Goal: Information Seeking & Learning: Compare options

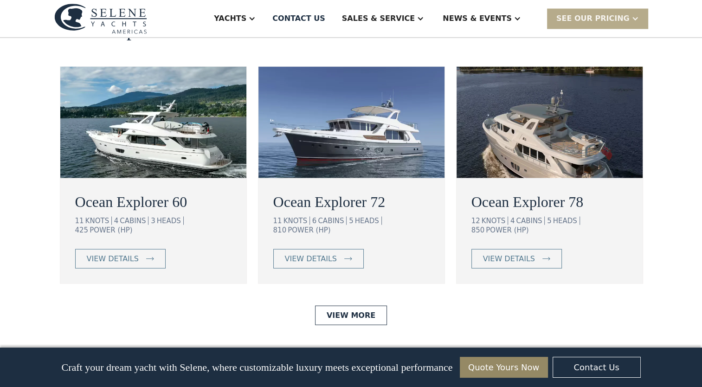
scroll to position [1650, 0]
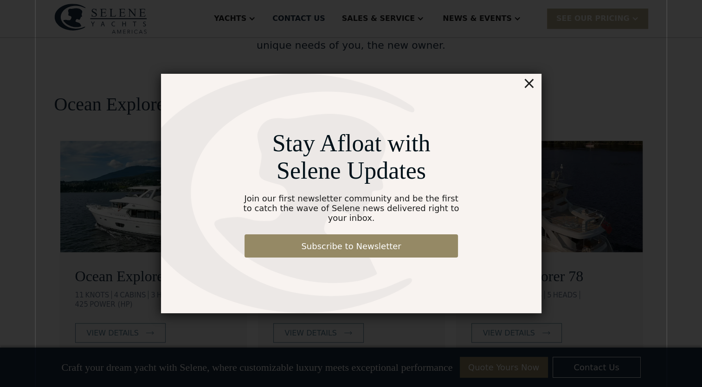
click at [531, 90] on div "×" at bounding box center [528, 83] width 13 height 19
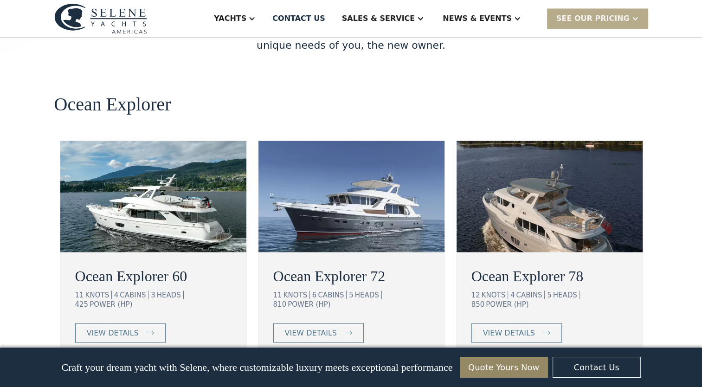
click at [578, 141] on img at bounding box center [549, 196] width 186 height 111
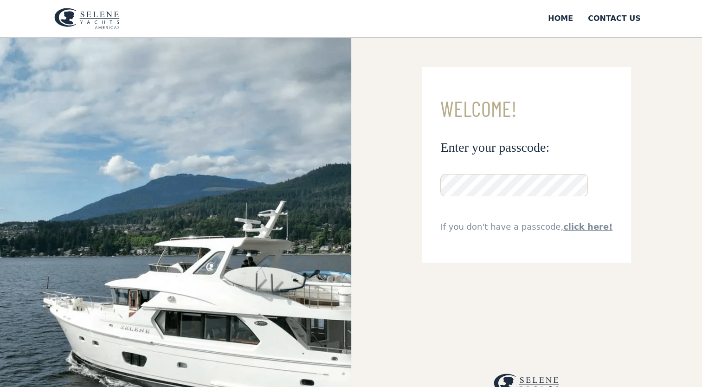
click at [290, 201] on img at bounding box center [175, 251] width 351 height 427
click at [109, 130] on img at bounding box center [175, 251] width 351 height 427
click at [563, 17] on div "Home" at bounding box center [560, 18] width 25 height 11
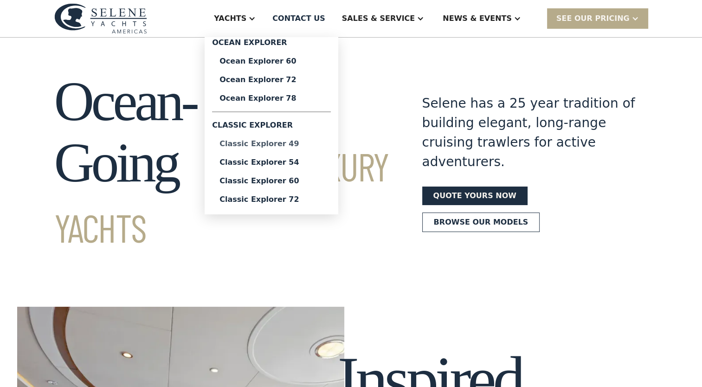
click at [286, 144] on div "Classic Explorer 49" at bounding box center [271, 143] width 104 height 7
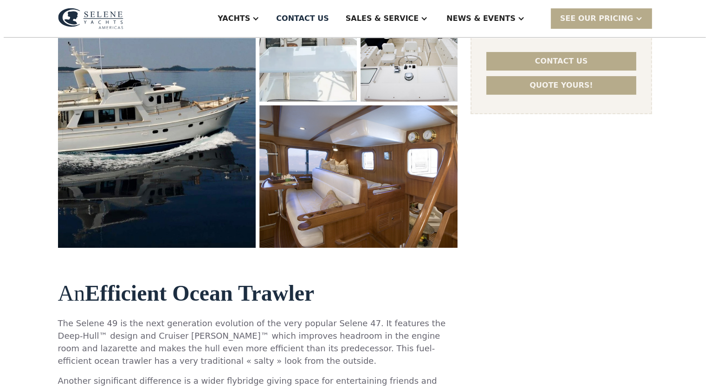
scroll to position [253, 0]
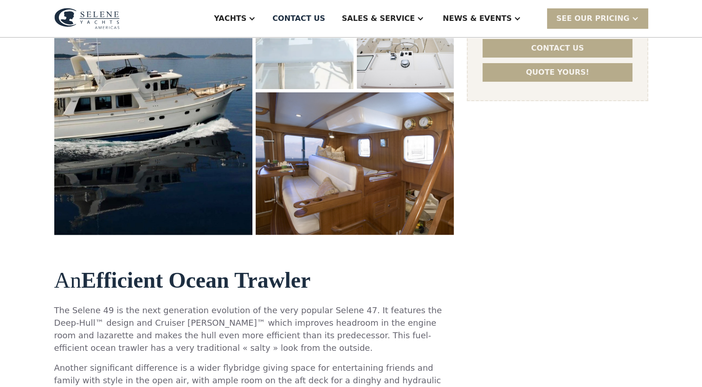
click at [288, 54] on img "open lightbox" at bounding box center [304, 3] width 103 height 181
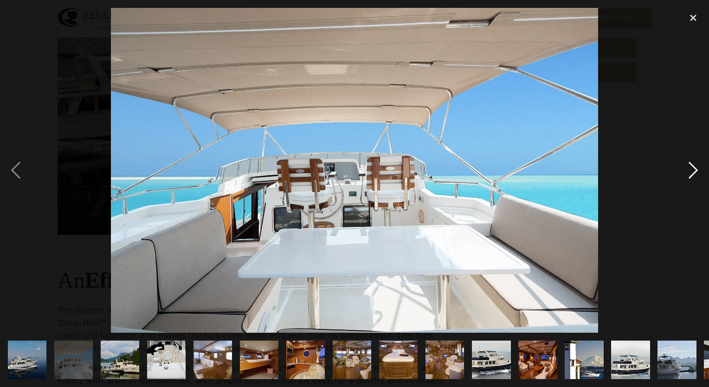
click at [691, 168] on div "next image" at bounding box center [693, 170] width 32 height 325
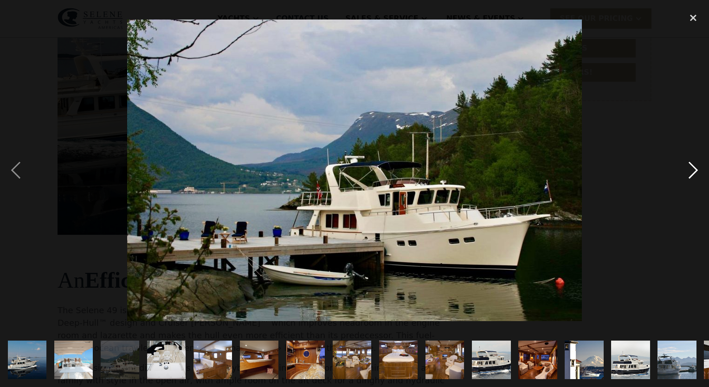
click at [691, 168] on div "next image" at bounding box center [693, 170] width 32 height 325
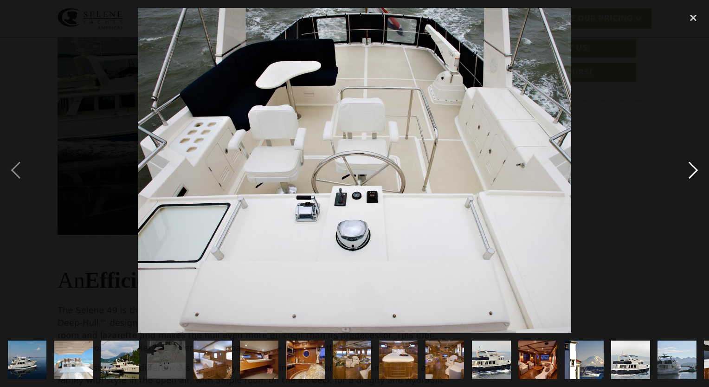
click at [691, 168] on div "next image" at bounding box center [693, 170] width 32 height 325
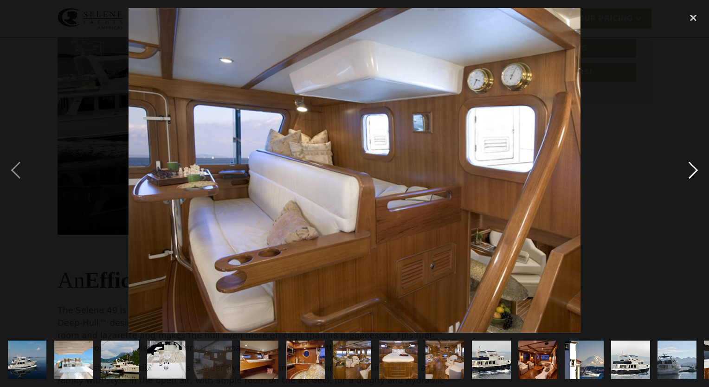
click at [691, 168] on div "next image" at bounding box center [693, 170] width 32 height 325
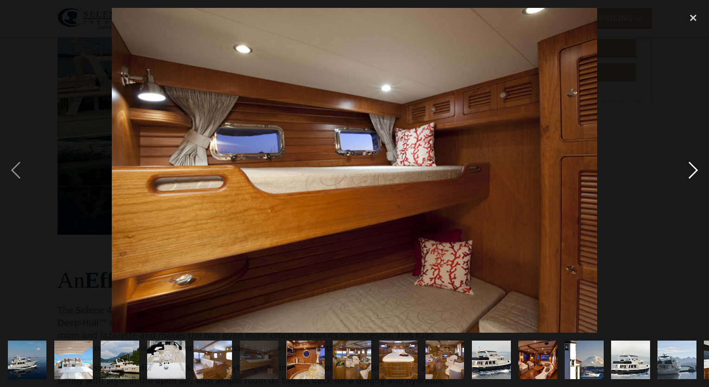
click at [691, 168] on div "next image" at bounding box center [693, 170] width 32 height 325
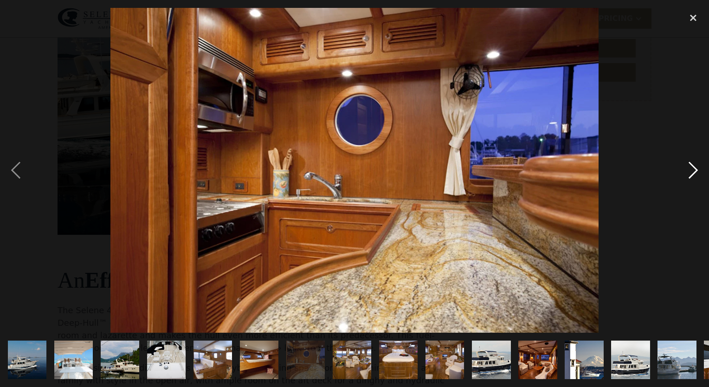
click at [691, 168] on div "next image" at bounding box center [693, 170] width 32 height 325
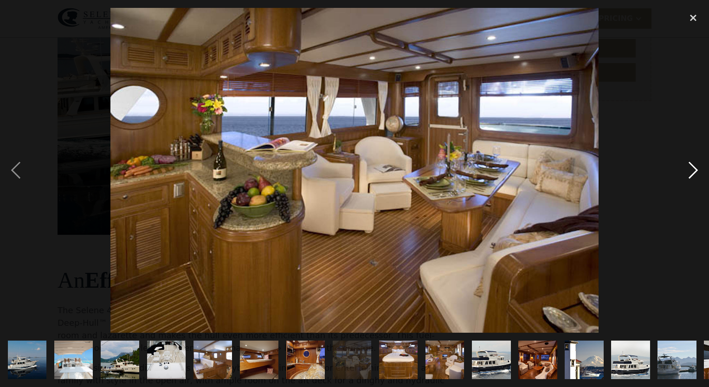
click at [691, 168] on div "next image" at bounding box center [693, 170] width 32 height 325
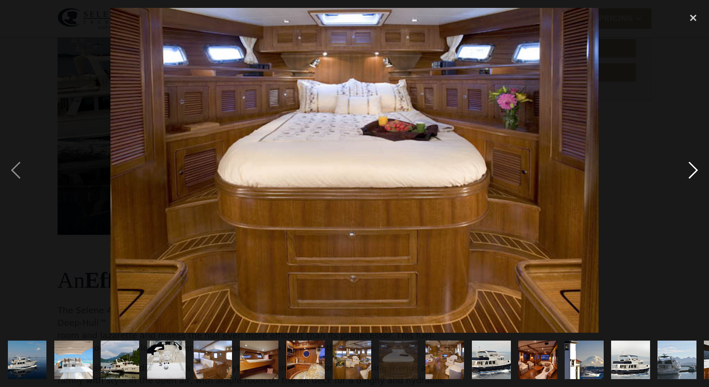
click at [691, 168] on div "next image" at bounding box center [693, 170] width 32 height 325
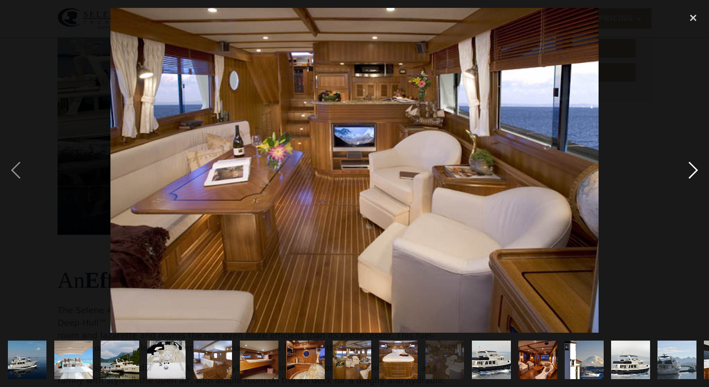
click at [691, 168] on div "next image" at bounding box center [693, 170] width 32 height 325
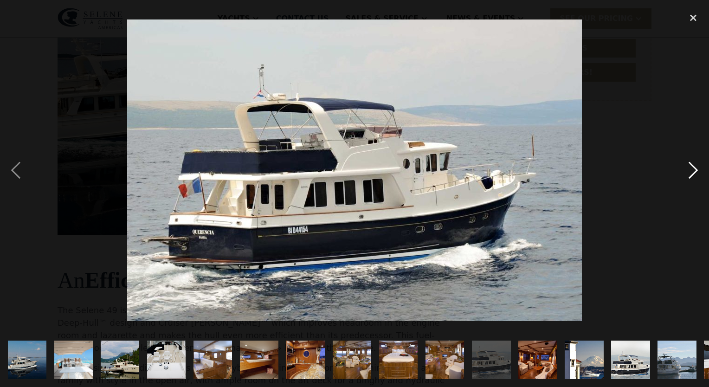
click at [691, 168] on div "next image" at bounding box center [693, 170] width 32 height 325
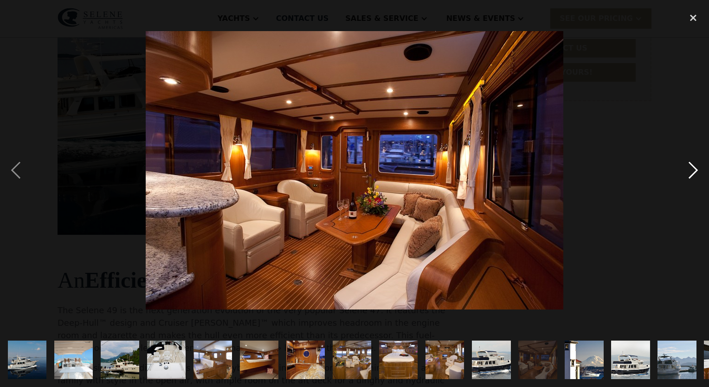
click at [691, 168] on div "next image" at bounding box center [693, 170] width 32 height 325
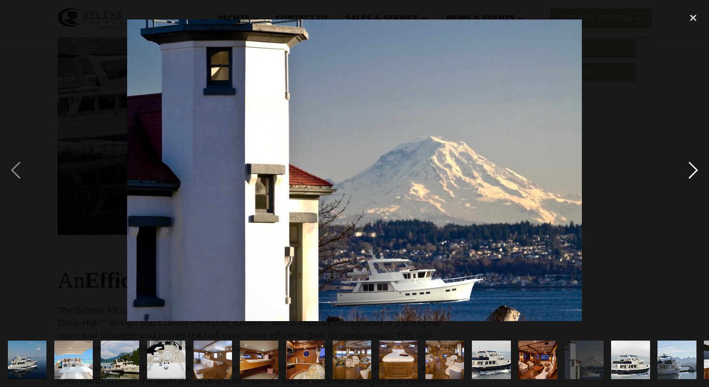
click at [691, 168] on div "next image" at bounding box center [693, 170] width 32 height 325
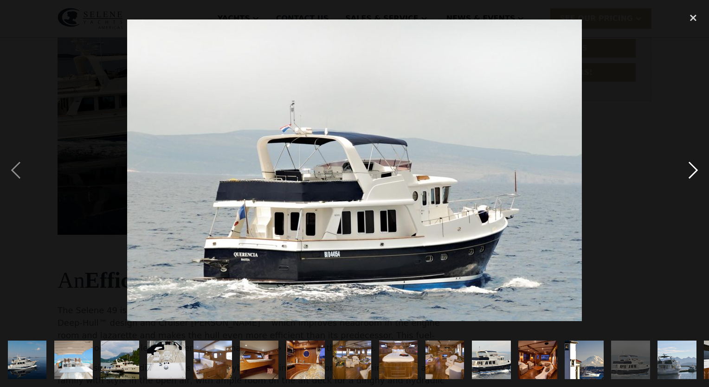
click at [691, 168] on div "next image" at bounding box center [693, 170] width 32 height 325
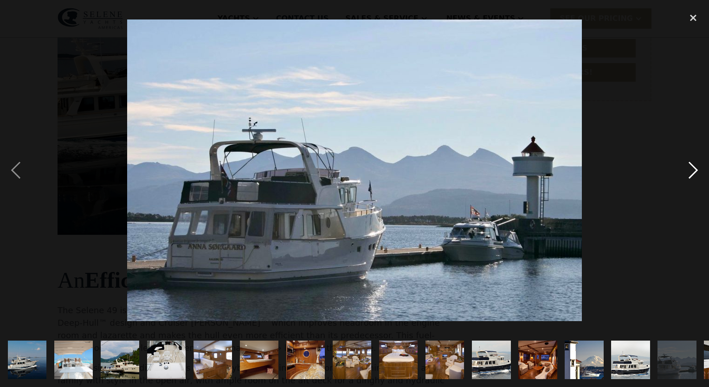
click at [691, 168] on div "next image" at bounding box center [693, 170] width 32 height 325
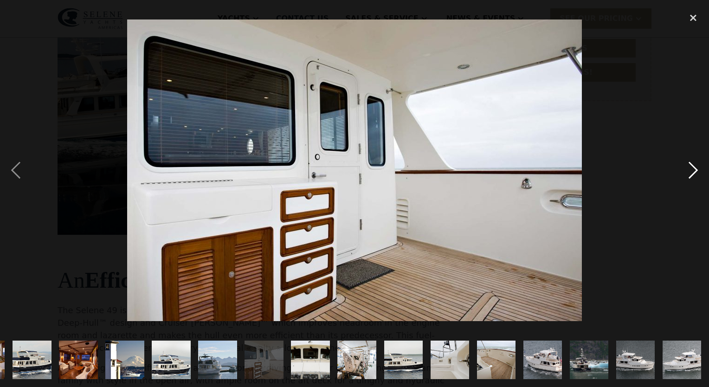
scroll to position [0, 460]
click at [691, 168] on div "next image" at bounding box center [693, 170] width 32 height 325
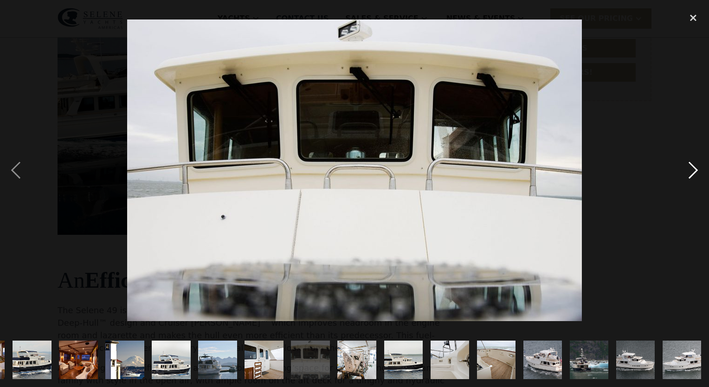
click at [691, 168] on div "next image" at bounding box center [693, 170] width 32 height 325
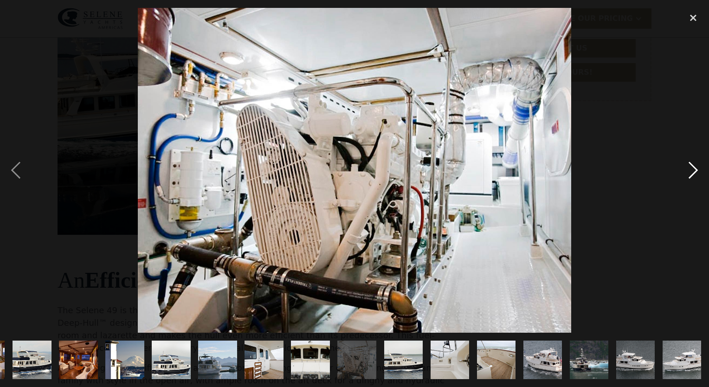
click at [691, 168] on div "next image" at bounding box center [693, 170] width 32 height 325
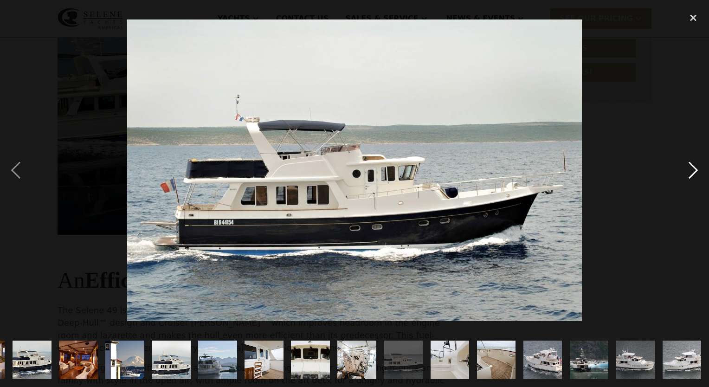
click at [691, 168] on div "next image" at bounding box center [693, 170] width 32 height 325
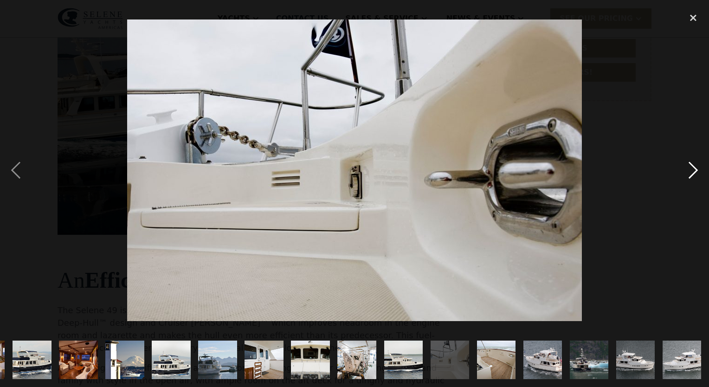
click at [691, 168] on div "next image" at bounding box center [693, 170] width 32 height 325
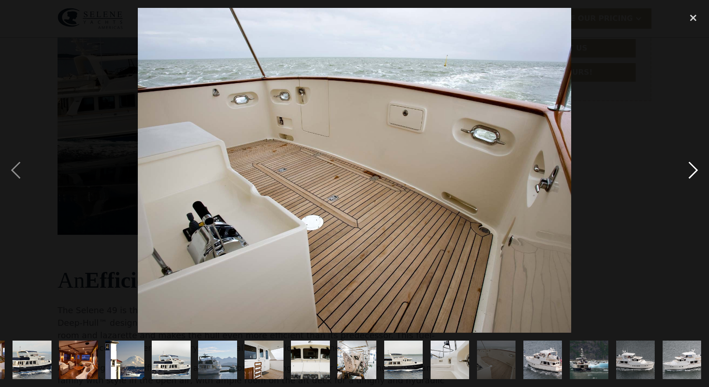
click at [691, 168] on div "next image" at bounding box center [693, 170] width 32 height 325
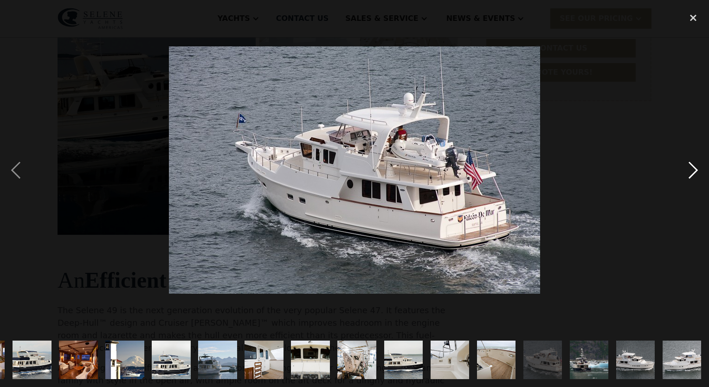
click at [691, 168] on div "next image" at bounding box center [693, 170] width 32 height 325
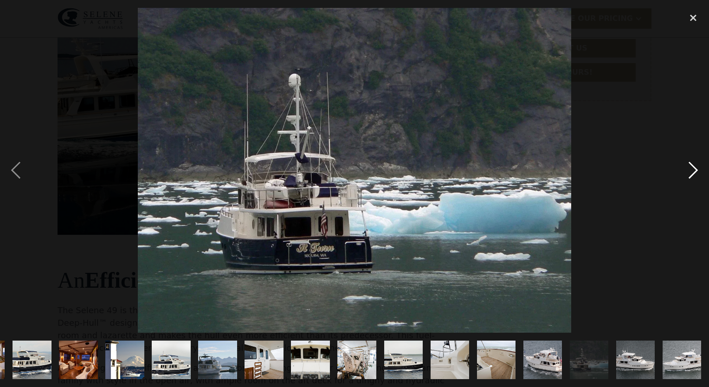
click at [691, 168] on div "next image" at bounding box center [693, 170] width 32 height 325
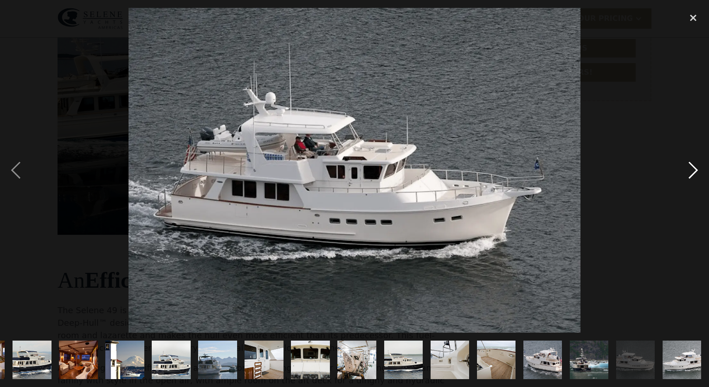
click at [691, 168] on div "next image" at bounding box center [693, 170] width 32 height 325
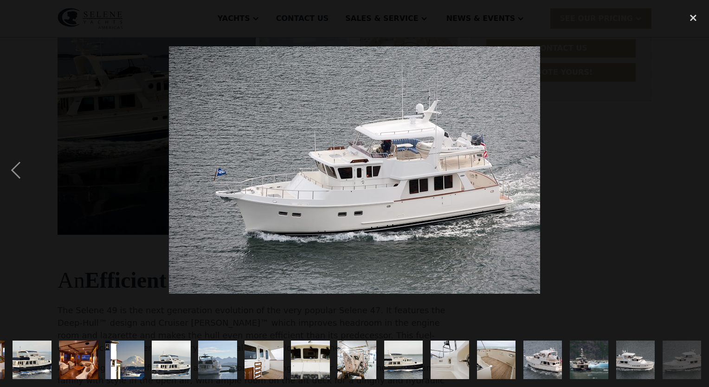
click at [691, 168] on div "next image" at bounding box center [693, 170] width 32 height 325
click at [693, 18] on div "close lightbox" at bounding box center [693, 18] width 32 height 20
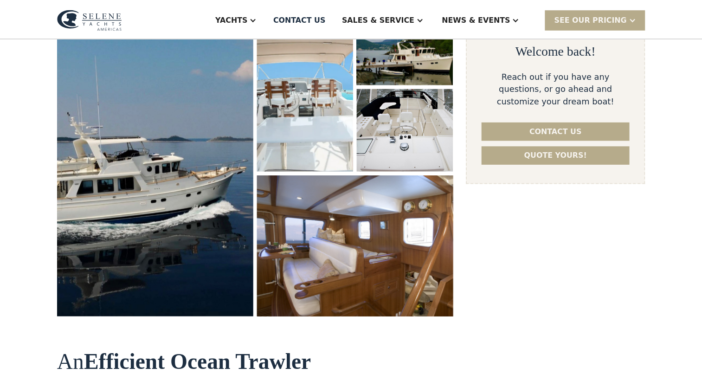
scroll to position [0, 0]
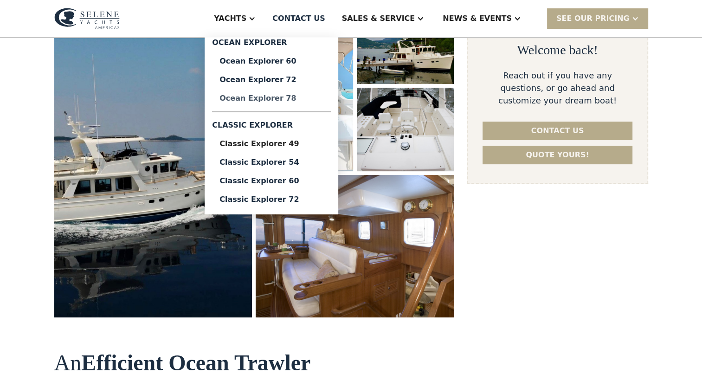
click at [305, 97] on div "Ocean Explorer 78" at bounding box center [271, 98] width 104 height 7
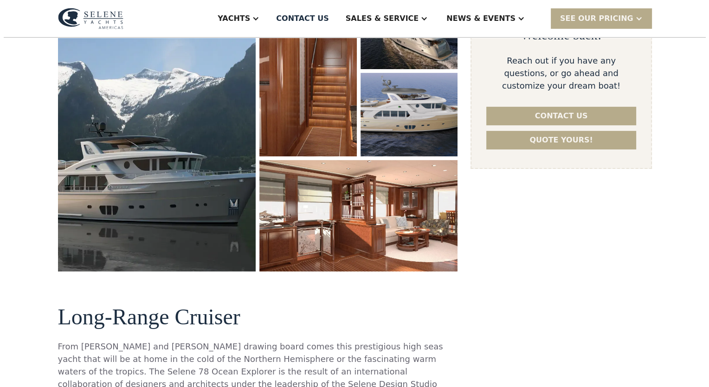
scroll to position [198, 0]
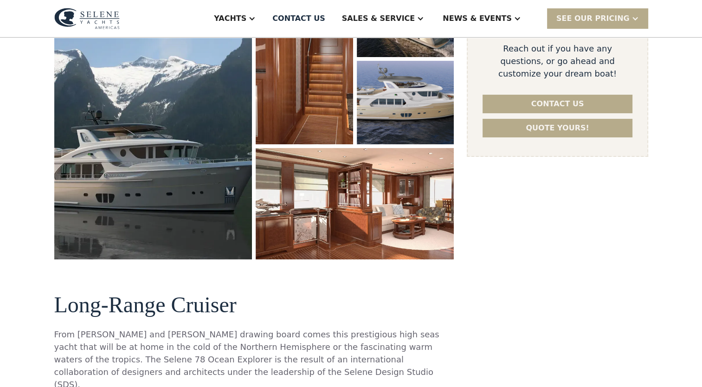
click at [211, 197] on img "open lightbox" at bounding box center [153, 116] width 198 height 285
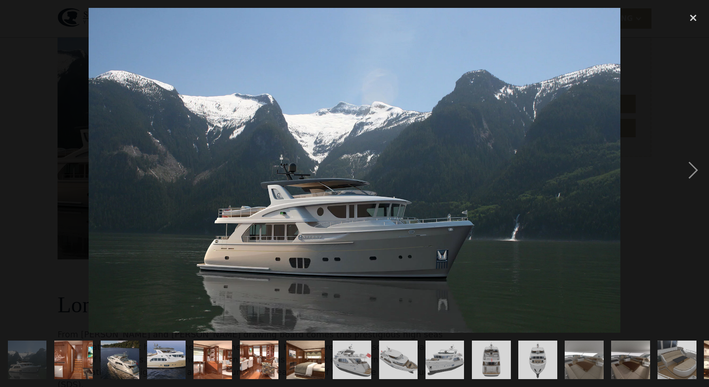
click at [178, 344] on img "show item 4 of 25" at bounding box center [166, 360] width 72 height 39
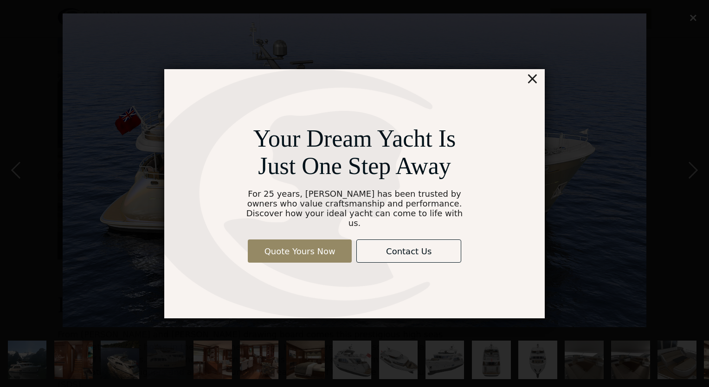
click at [529, 83] on div "×" at bounding box center [532, 78] width 13 height 19
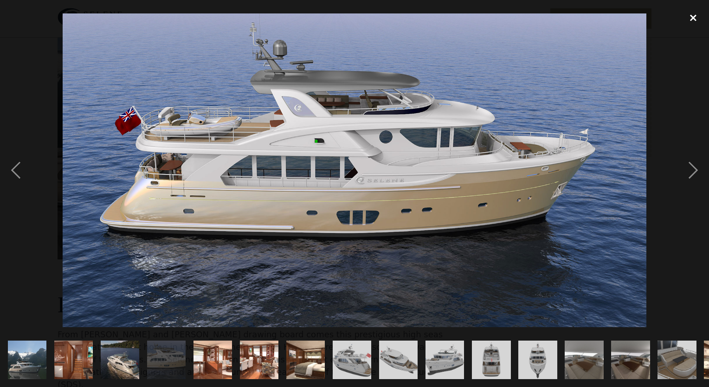
click at [693, 19] on div "close lightbox" at bounding box center [693, 18] width 32 height 20
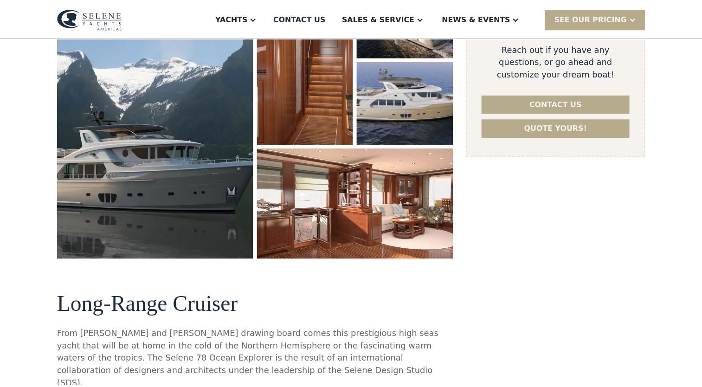
scroll to position [171, 0]
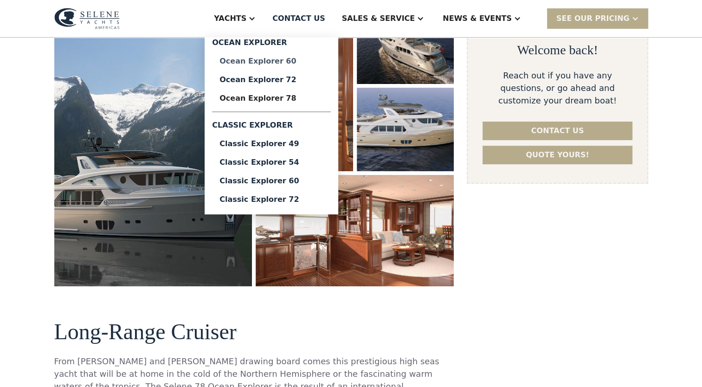
click at [295, 59] on div "Ocean Explorer 60" at bounding box center [271, 61] width 104 height 7
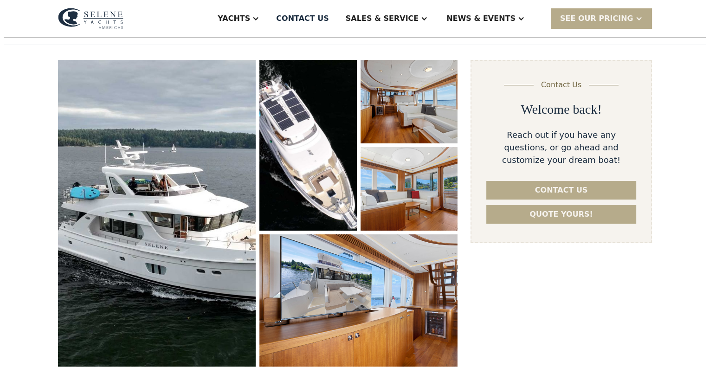
scroll to position [148, 0]
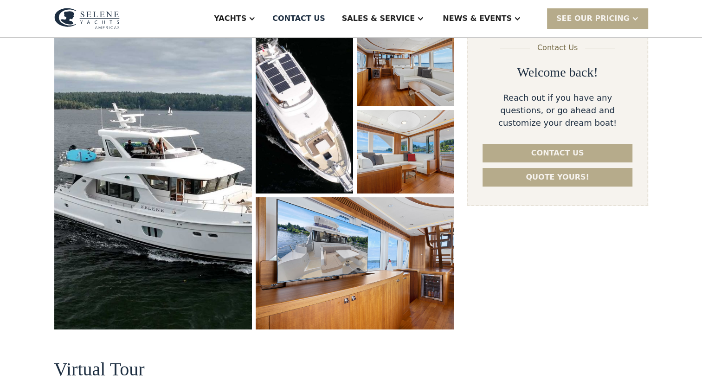
click at [283, 163] on img "open lightbox" at bounding box center [304, 108] width 97 height 171
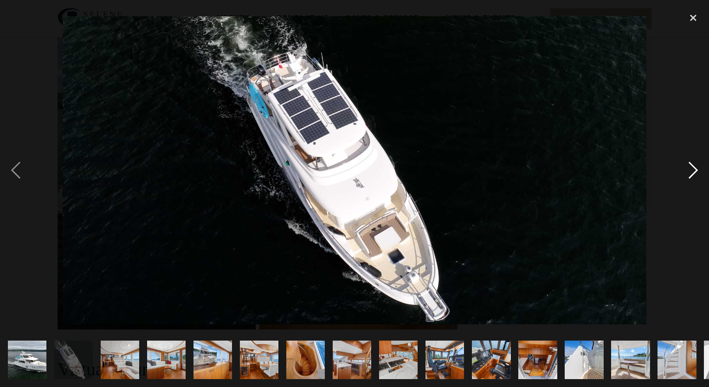
click at [693, 169] on div "next image" at bounding box center [693, 170] width 32 height 325
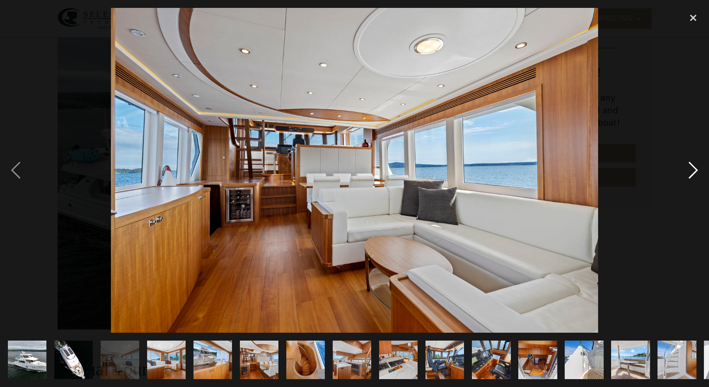
click at [693, 169] on div "next image" at bounding box center [693, 170] width 32 height 325
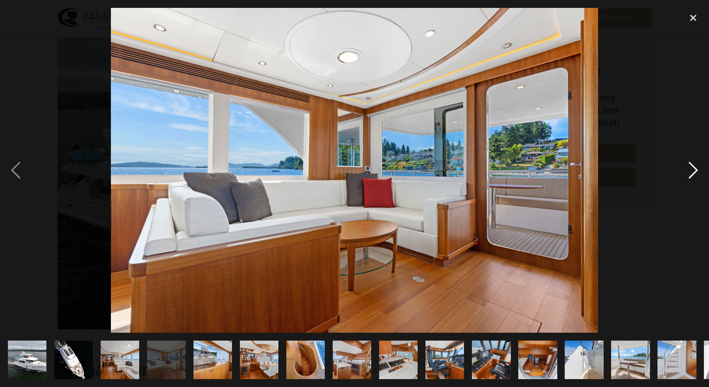
click at [693, 169] on div "next image" at bounding box center [693, 170] width 32 height 325
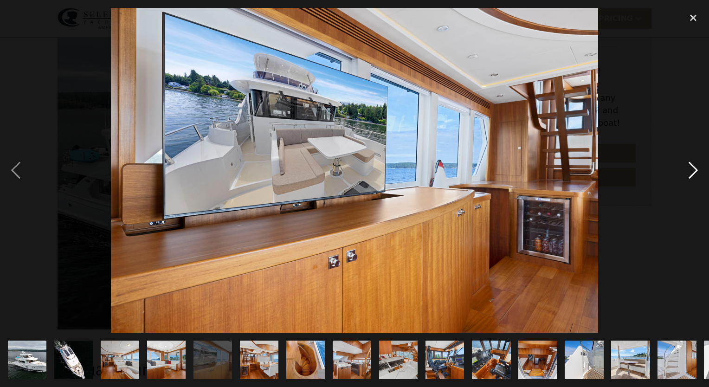
click at [693, 169] on div "next image" at bounding box center [693, 170] width 32 height 325
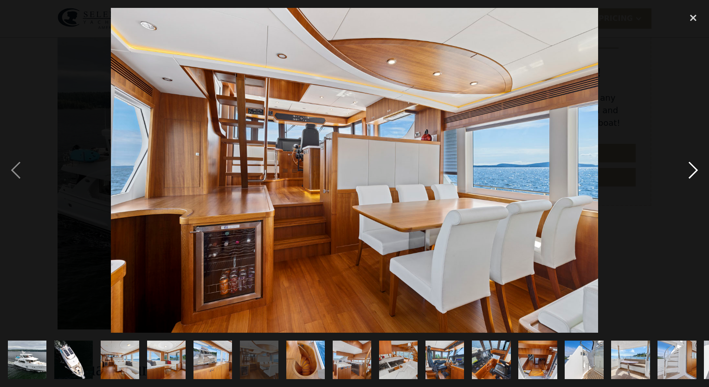
click at [693, 169] on div "next image" at bounding box center [693, 170] width 32 height 325
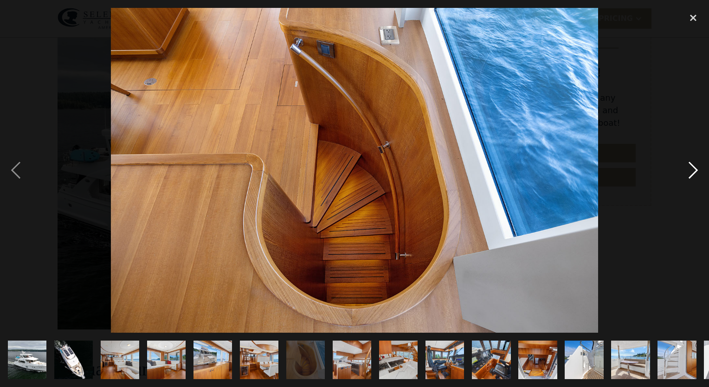
click at [693, 169] on div "next image" at bounding box center [693, 170] width 32 height 325
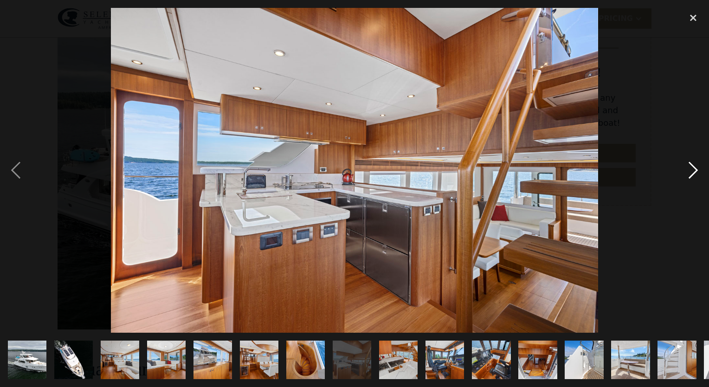
click at [693, 169] on div "next image" at bounding box center [693, 170] width 32 height 325
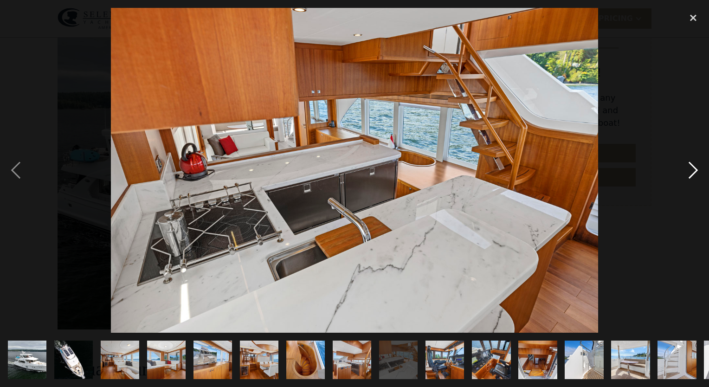
click at [693, 169] on div "next image" at bounding box center [693, 170] width 32 height 325
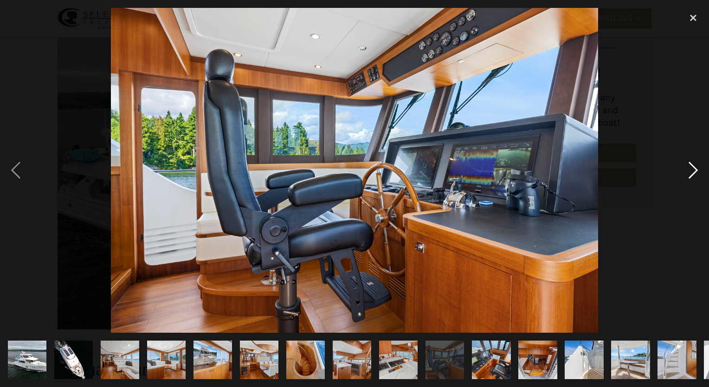
click at [693, 169] on div "next image" at bounding box center [693, 170] width 32 height 325
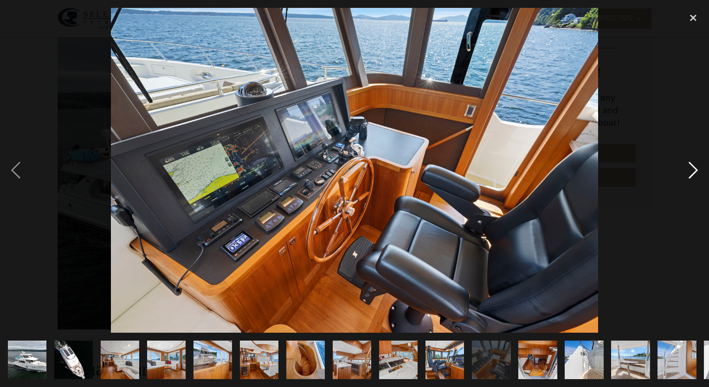
click at [693, 169] on div "next image" at bounding box center [693, 170] width 32 height 325
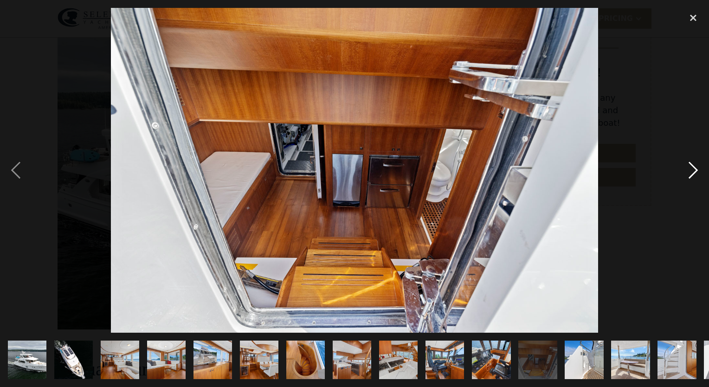
click at [693, 169] on div "next image" at bounding box center [693, 170] width 32 height 325
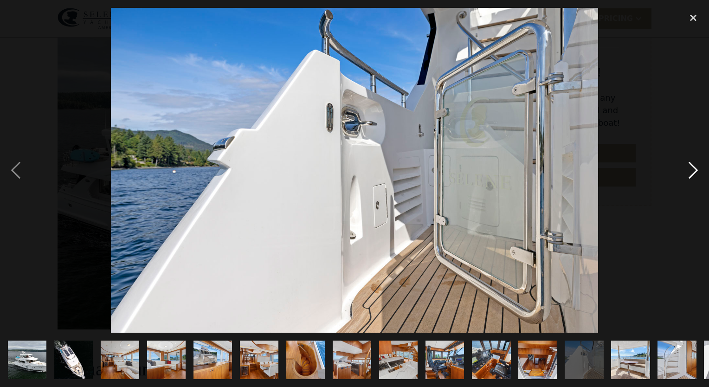
click at [693, 169] on div "next image" at bounding box center [693, 170] width 32 height 325
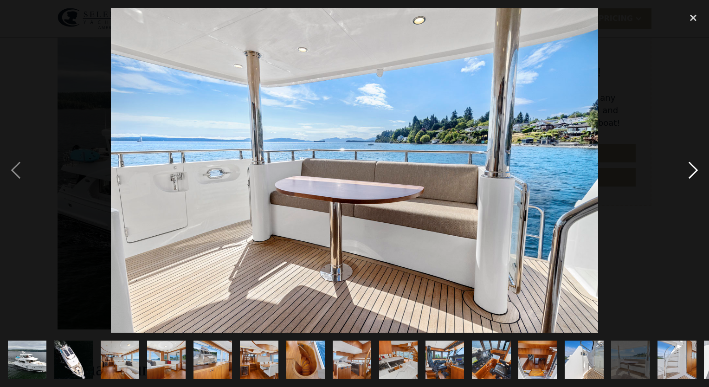
click at [693, 169] on div "next image" at bounding box center [693, 170] width 32 height 325
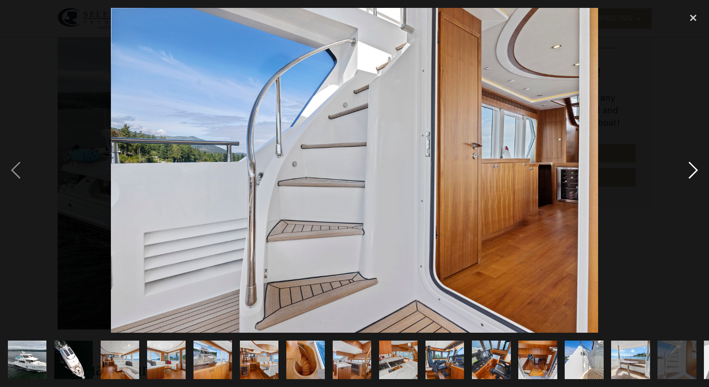
click at [693, 169] on div "next image" at bounding box center [693, 170] width 32 height 325
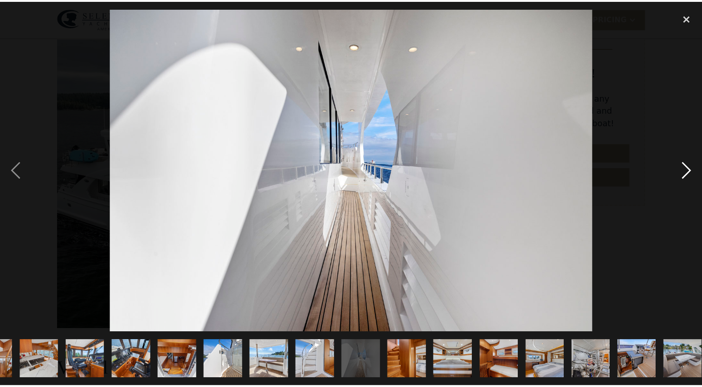
scroll to position [0, 460]
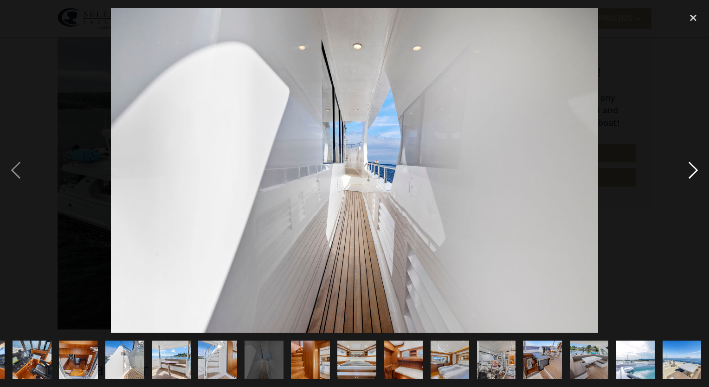
click at [693, 169] on div "next image" at bounding box center [693, 170] width 32 height 325
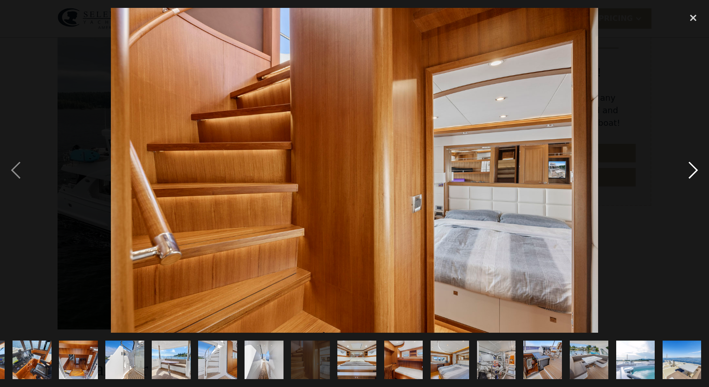
click at [693, 169] on div "next image" at bounding box center [693, 170] width 32 height 325
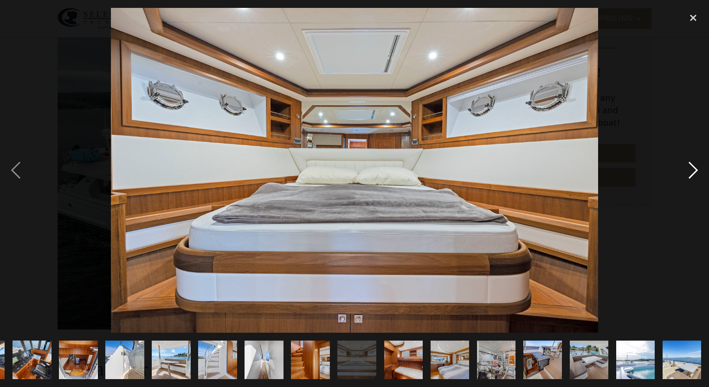
click at [693, 169] on div "next image" at bounding box center [693, 170] width 32 height 325
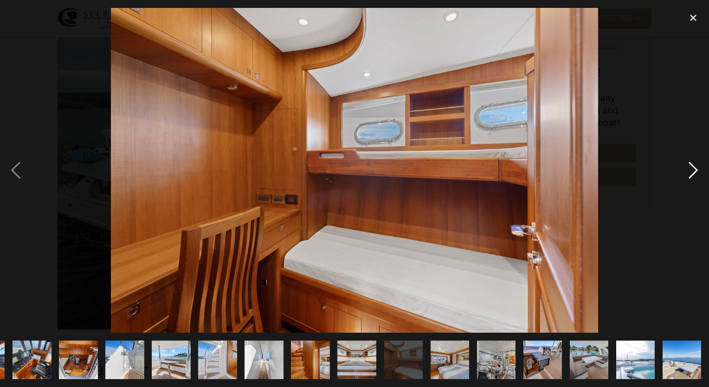
click at [693, 169] on div "next image" at bounding box center [693, 170] width 32 height 325
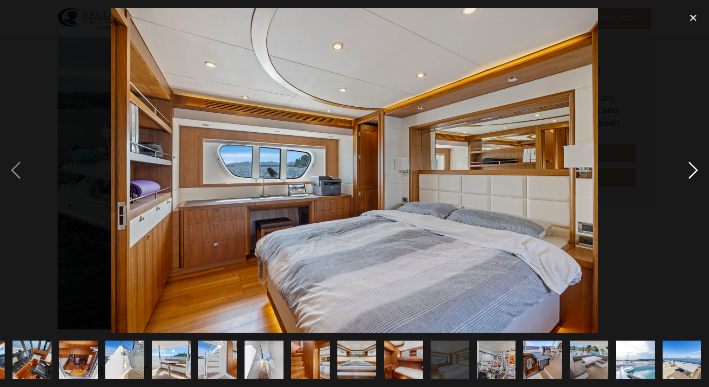
click at [693, 169] on div "next image" at bounding box center [693, 170] width 32 height 325
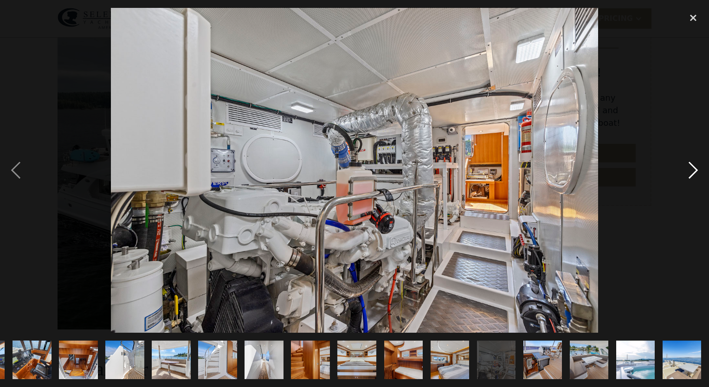
click at [693, 169] on div "next image" at bounding box center [693, 170] width 32 height 325
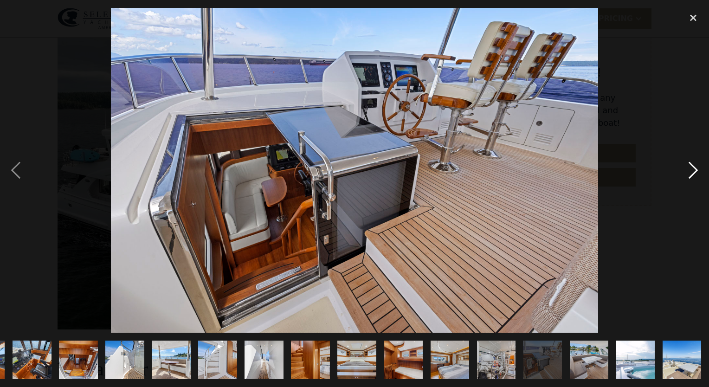
click at [693, 169] on div "next image" at bounding box center [693, 170] width 32 height 325
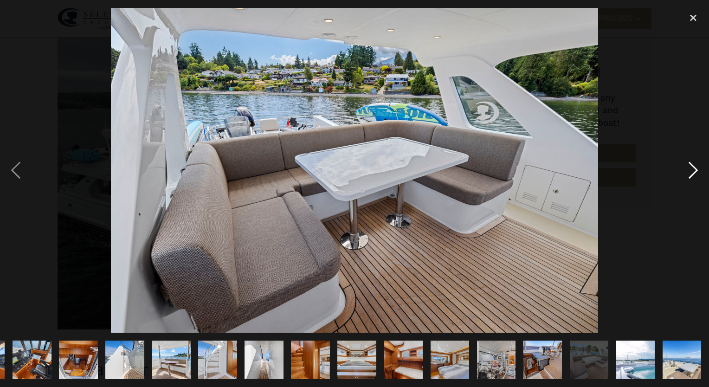
click at [693, 169] on div "next image" at bounding box center [693, 170] width 32 height 325
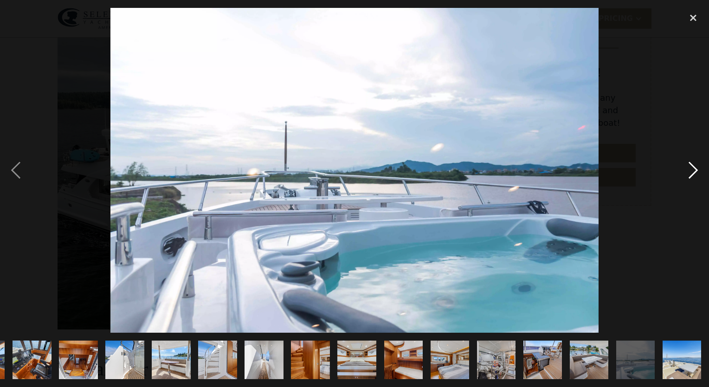
click at [693, 169] on div "next image" at bounding box center [693, 170] width 32 height 325
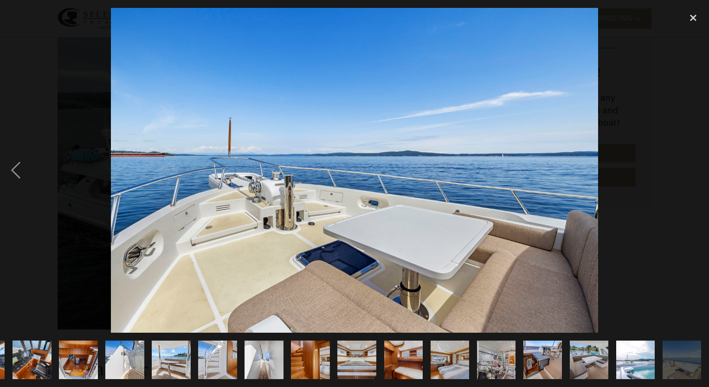
click at [693, 169] on div "next image" at bounding box center [693, 170] width 32 height 325
click at [694, 18] on div "close lightbox" at bounding box center [693, 18] width 32 height 20
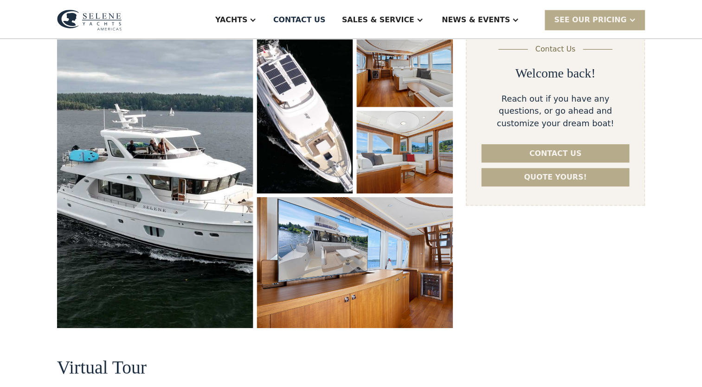
scroll to position [0, 0]
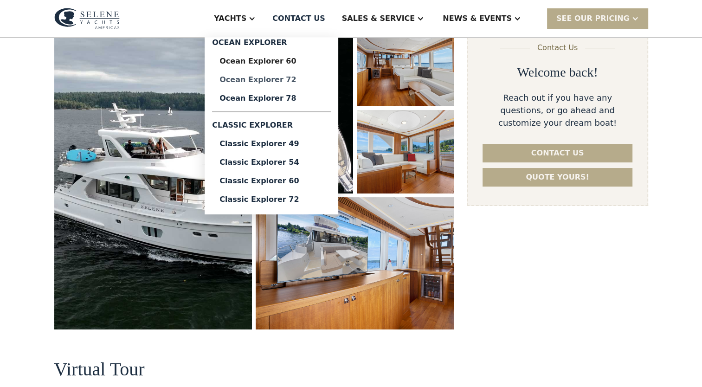
click at [289, 83] on div "Ocean Explorer 72" at bounding box center [271, 79] width 104 height 7
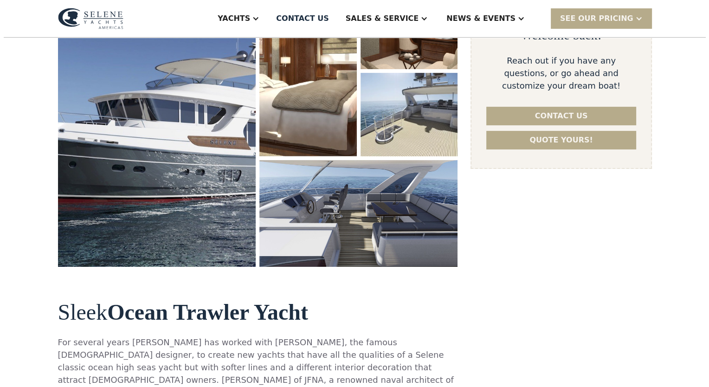
scroll to position [216, 0]
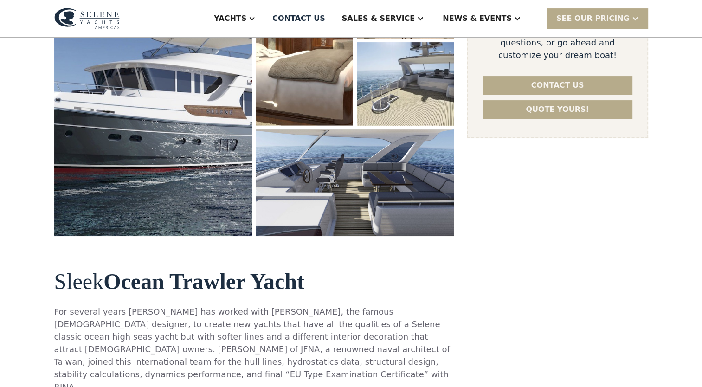
click at [214, 129] on img "open lightbox" at bounding box center [153, 95] width 198 height 281
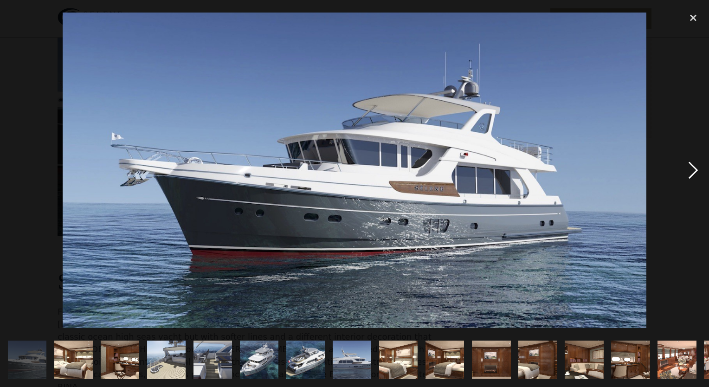
click at [699, 162] on div "next image" at bounding box center [693, 170] width 32 height 325
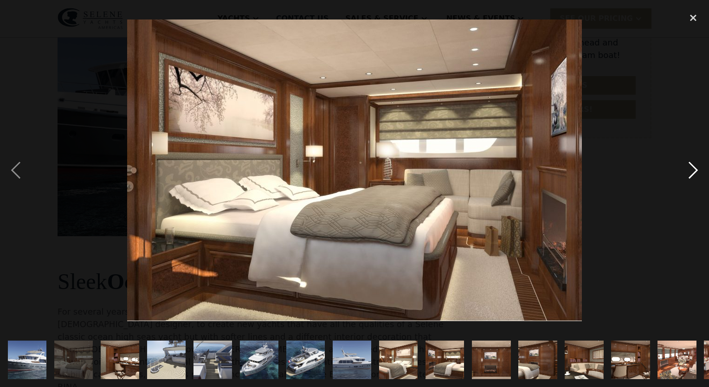
click at [694, 165] on div "next image" at bounding box center [693, 170] width 32 height 325
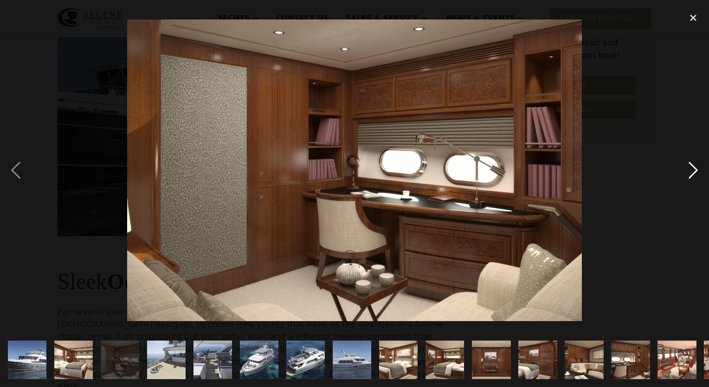
click at [694, 165] on div "next image" at bounding box center [693, 170] width 32 height 325
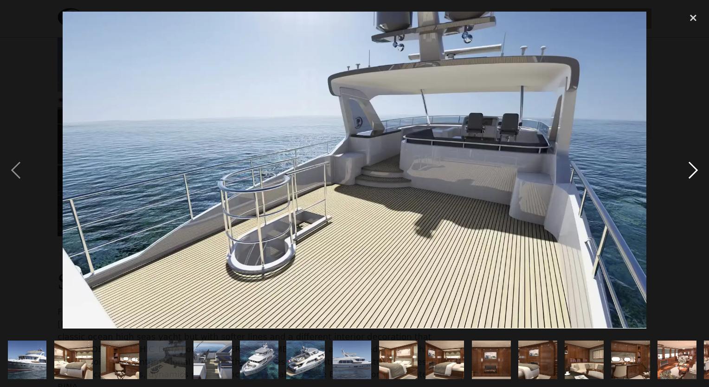
click at [694, 165] on div "next image" at bounding box center [693, 170] width 32 height 325
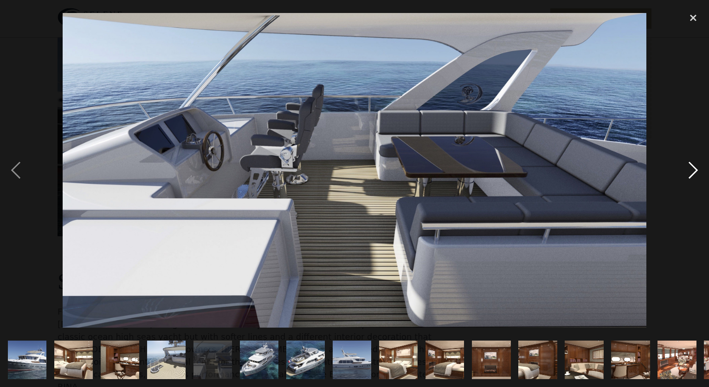
click at [694, 165] on div "next image" at bounding box center [693, 170] width 32 height 325
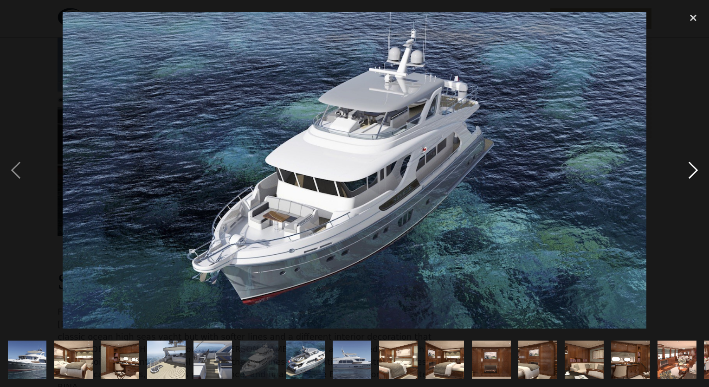
click at [694, 165] on div "next image" at bounding box center [693, 170] width 32 height 325
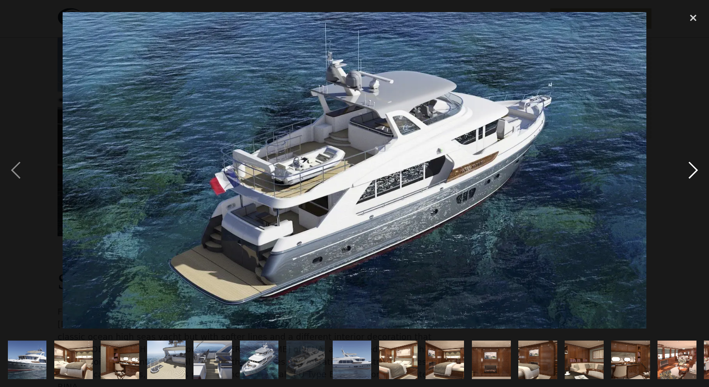
click at [694, 165] on div "next image" at bounding box center [693, 170] width 32 height 325
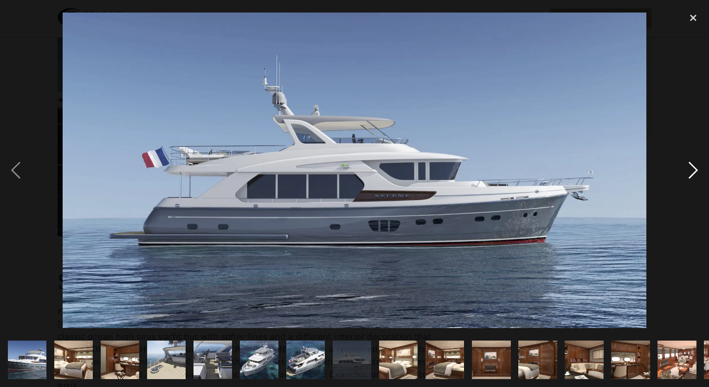
click at [694, 165] on div "next image" at bounding box center [693, 170] width 32 height 325
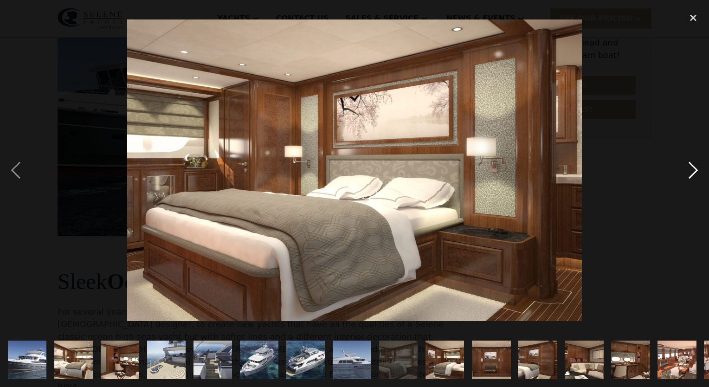
click at [694, 165] on div "next image" at bounding box center [693, 170] width 32 height 325
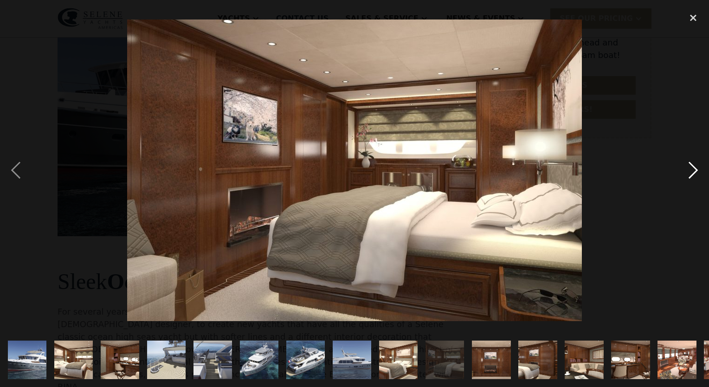
click at [694, 165] on div "next image" at bounding box center [693, 170] width 32 height 325
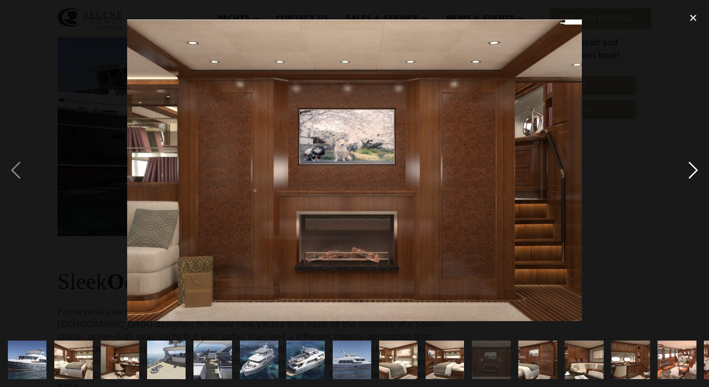
click at [694, 165] on div "next image" at bounding box center [693, 170] width 32 height 325
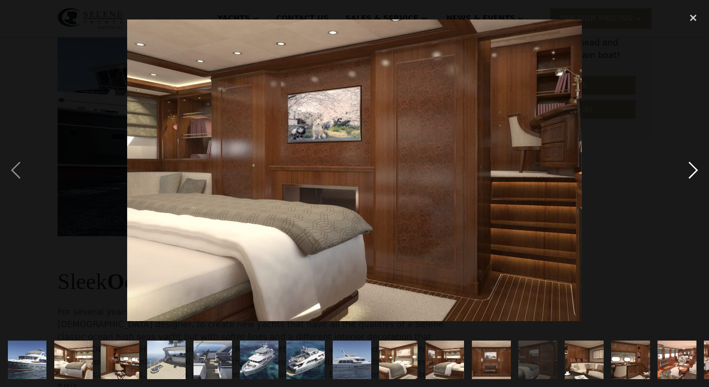
click at [694, 165] on div "next image" at bounding box center [693, 170] width 32 height 325
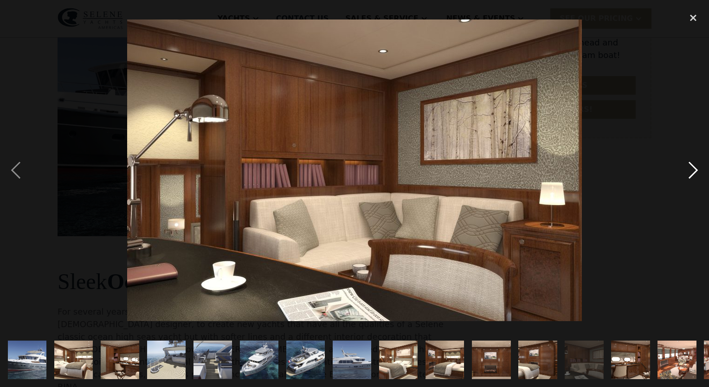
click at [694, 165] on div "next image" at bounding box center [693, 170] width 32 height 325
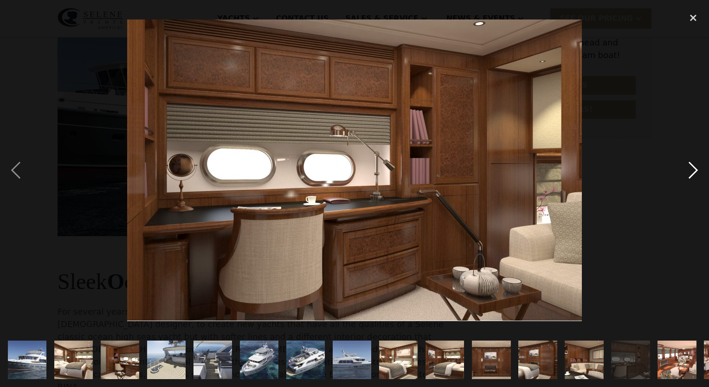
click at [694, 165] on div "next image" at bounding box center [693, 170] width 32 height 325
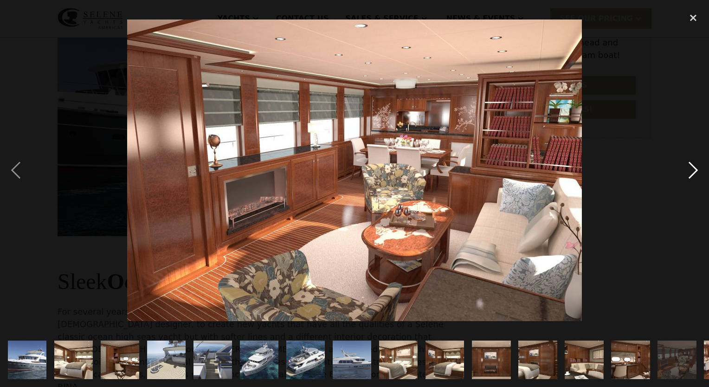
click at [694, 165] on div "next image" at bounding box center [693, 170] width 32 height 325
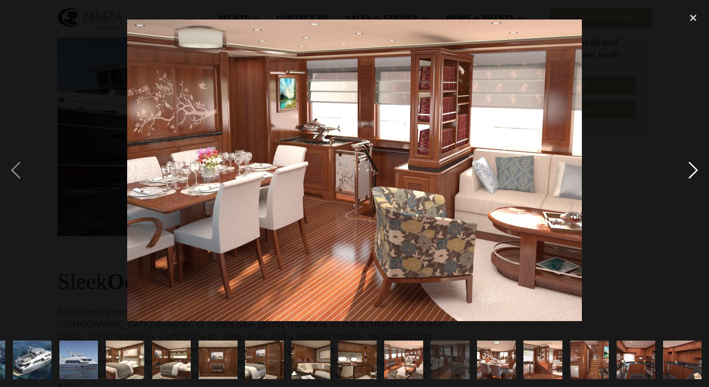
scroll to position [0, 274]
click at [694, 165] on div "next image" at bounding box center [693, 170] width 32 height 325
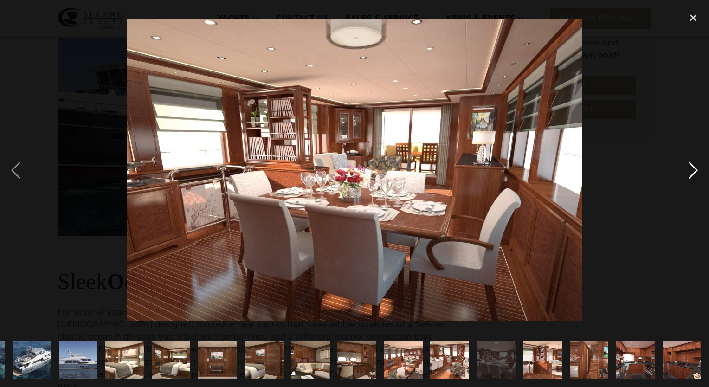
click at [694, 165] on div "next image" at bounding box center [693, 170] width 32 height 325
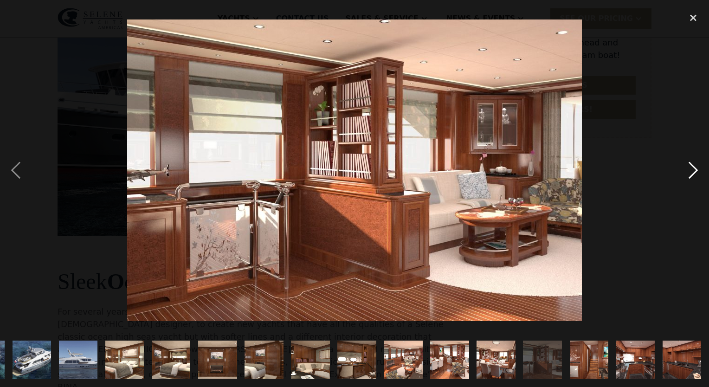
click at [694, 165] on div "next image" at bounding box center [693, 170] width 32 height 325
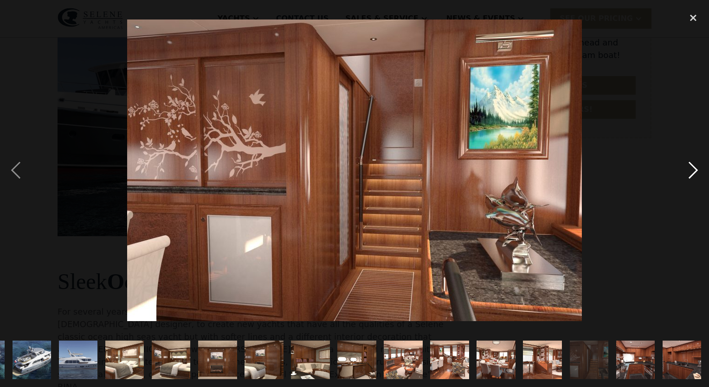
click at [694, 165] on div "next image" at bounding box center [693, 170] width 32 height 325
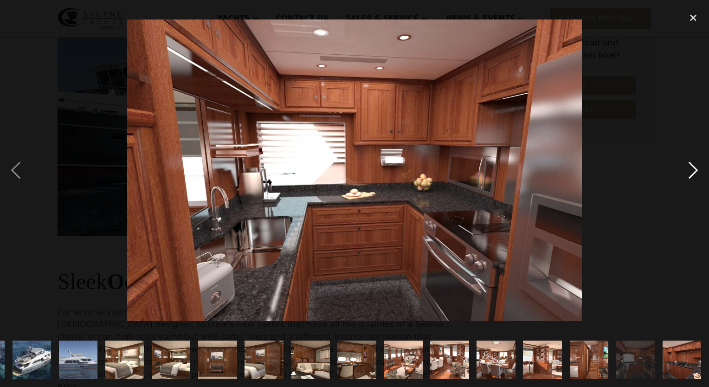
click at [694, 165] on div "next image" at bounding box center [693, 170] width 32 height 325
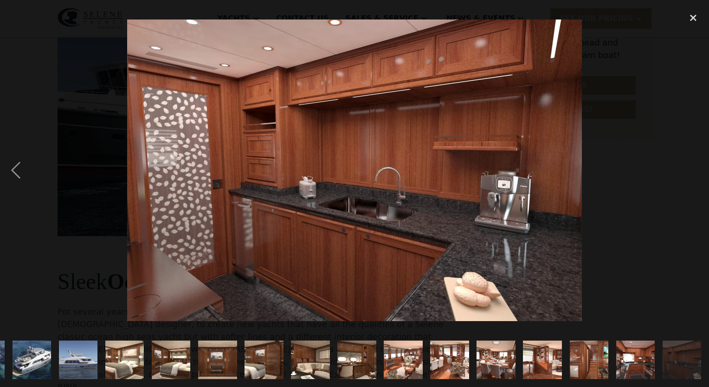
click at [694, 165] on div "next image" at bounding box center [693, 170] width 32 height 325
click at [625, 356] on img "show item 20 of 21" at bounding box center [635, 360] width 58 height 39
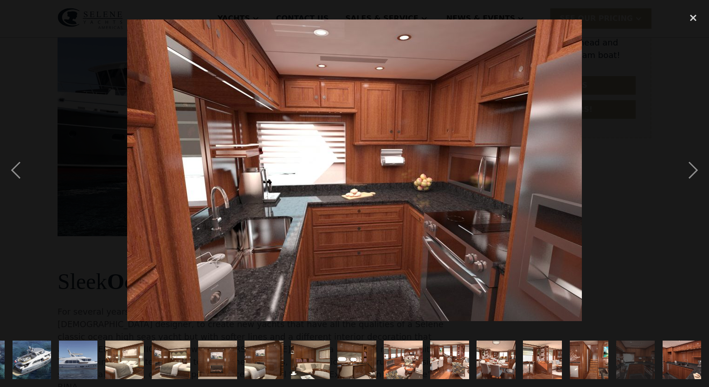
click at [580, 366] on img "show item 19 of 21" at bounding box center [588, 360] width 58 height 39
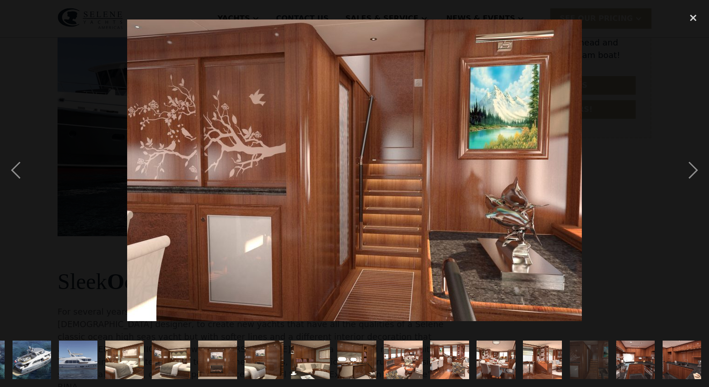
click at [524, 348] on img "show item 18 of 21" at bounding box center [542, 360] width 58 height 39
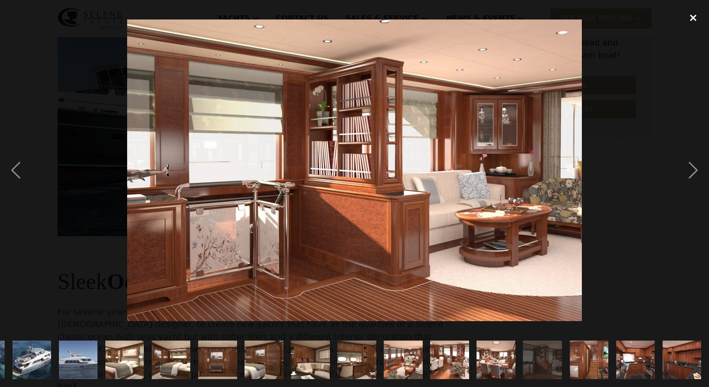
click at [696, 14] on div "close lightbox" at bounding box center [693, 18] width 32 height 20
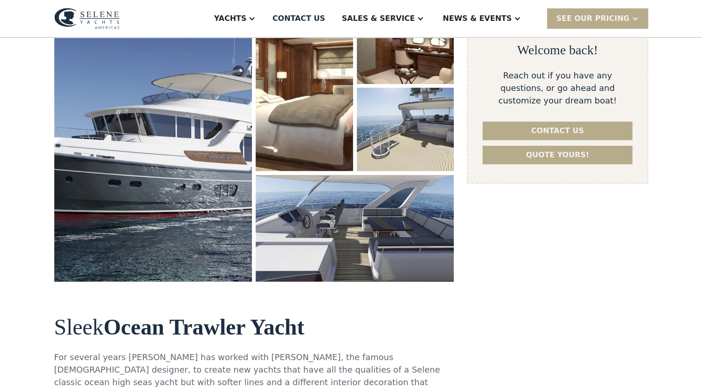
scroll to position [0, 0]
